Goal: Information Seeking & Learning: Learn about a topic

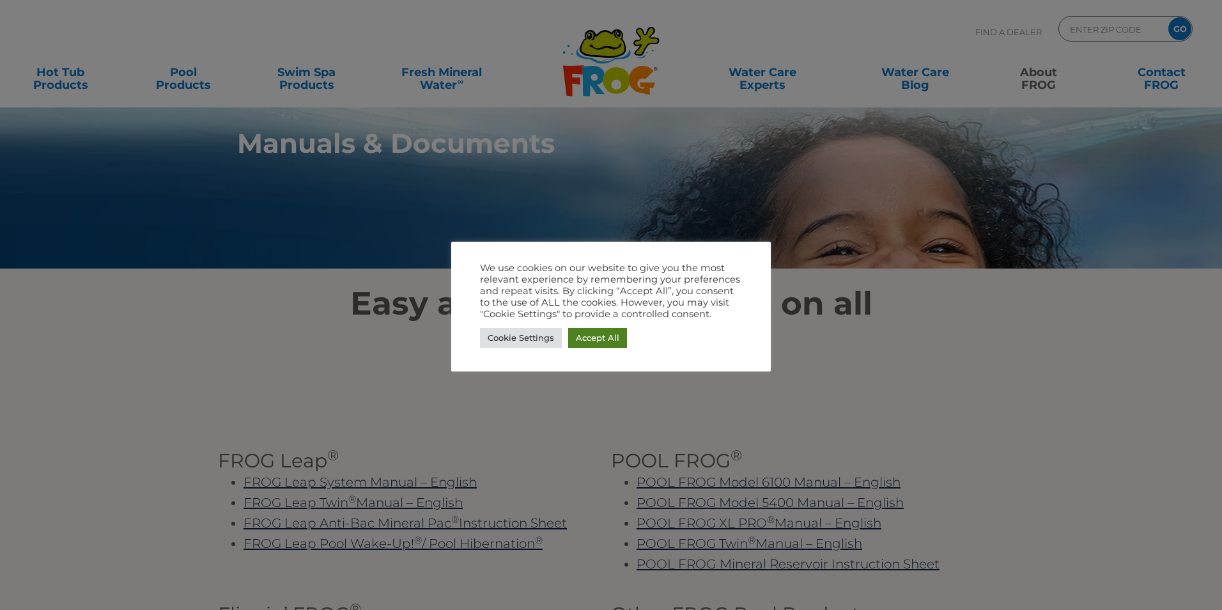
click at [616, 341] on link "Accept All" at bounding box center [597, 338] width 59 height 20
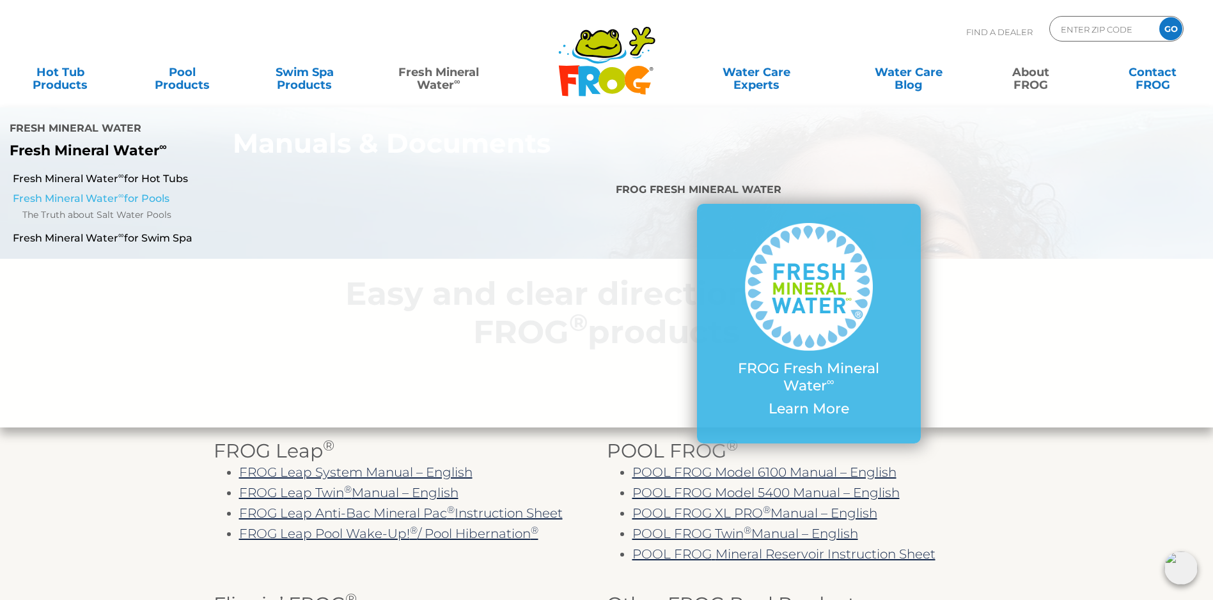
click at [155, 192] on link "Fresh Mineral Water ∞ for Pools" at bounding box center [208, 199] width 391 height 14
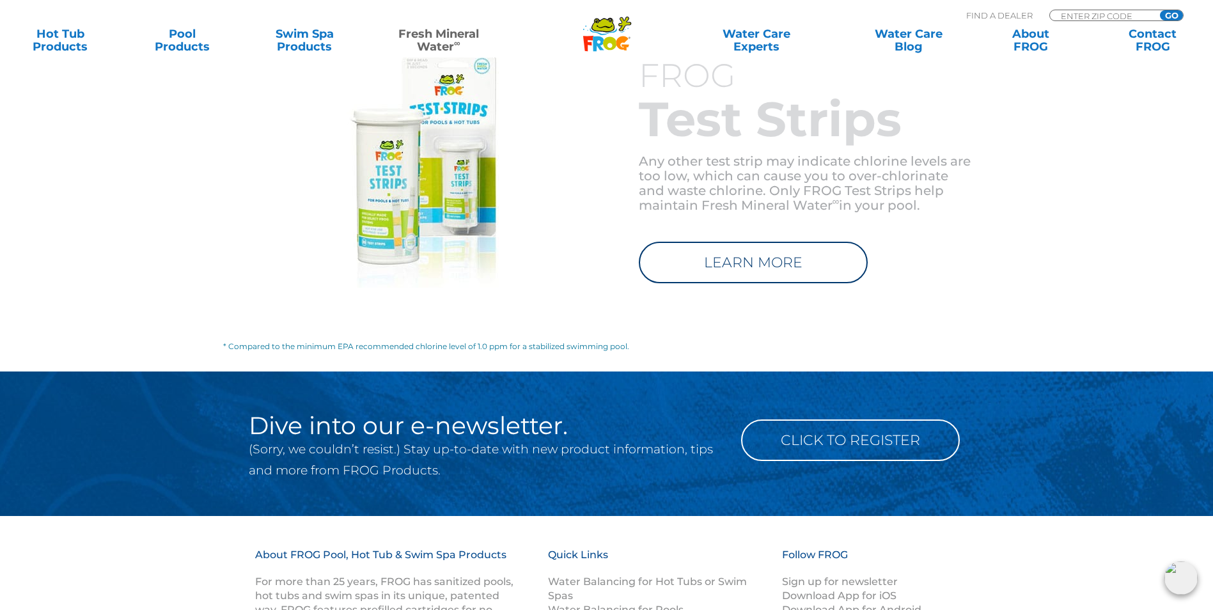
scroll to position [2246, 0]
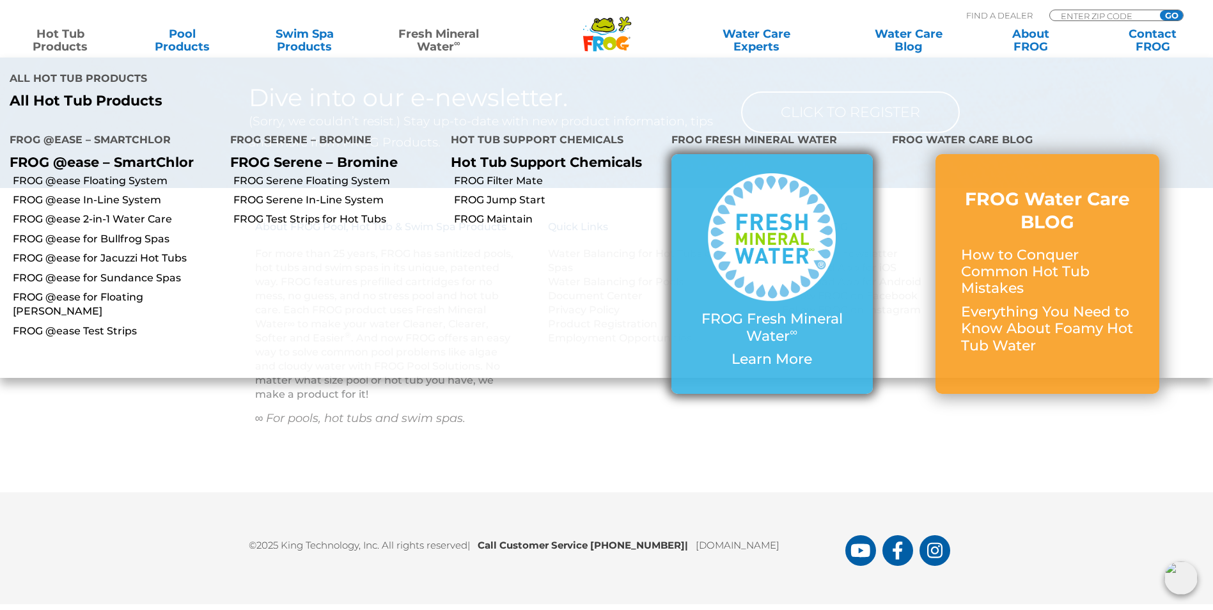
click at [782, 311] on p "FROG Fresh Mineral Water ∞" at bounding box center [772, 328] width 150 height 34
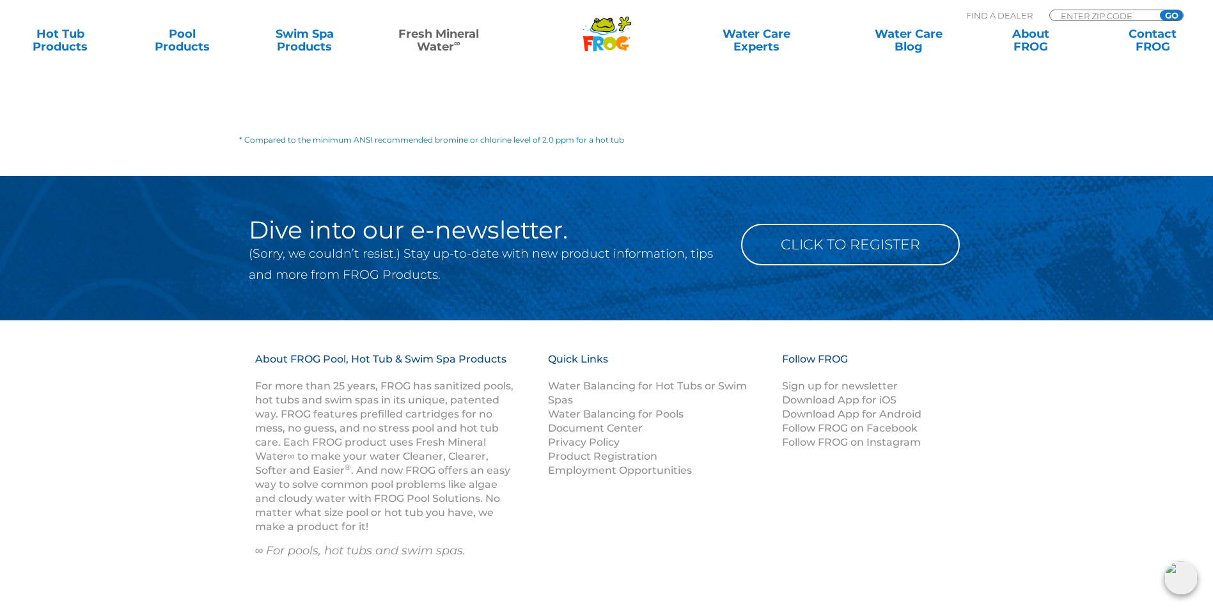
scroll to position [1606, 0]
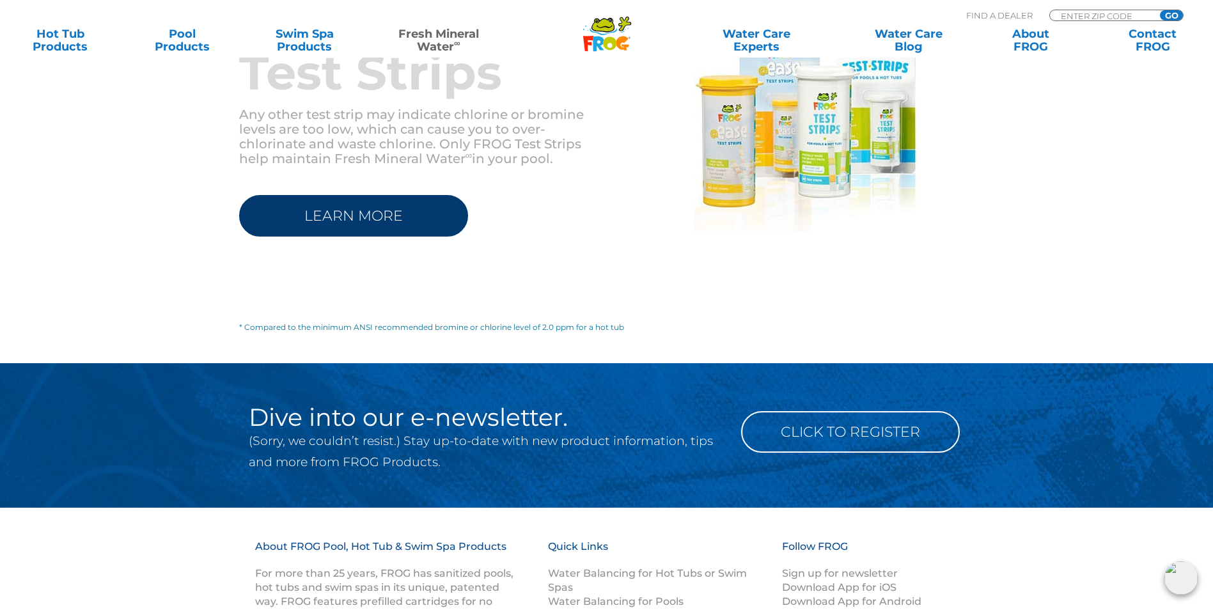
click at [381, 205] on link "LEARN MORE" at bounding box center [353, 216] width 229 height 42
